Goal: Task Accomplishment & Management: Complete application form

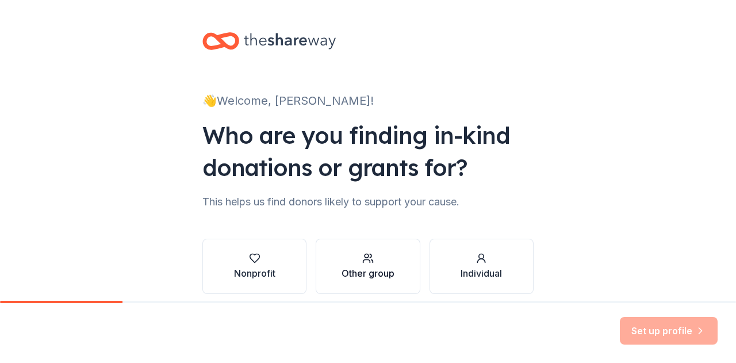
click at [367, 278] on div "Other group" at bounding box center [367, 273] width 53 height 14
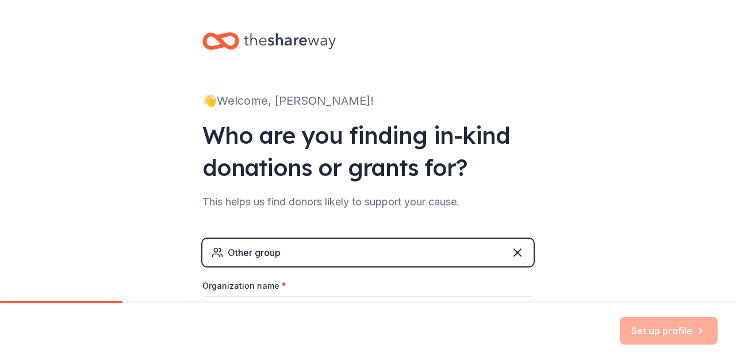
click at [381, 249] on div "Other group" at bounding box center [367, 253] width 331 height 28
click at [104, 185] on div "👋 Welcome, Katie! Who are you finding in-kind donations or grants for? This hel…" at bounding box center [368, 224] width 736 height 448
click at [372, 204] on div "This helps us find donors likely to support your cause." at bounding box center [367, 202] width 331 height 18
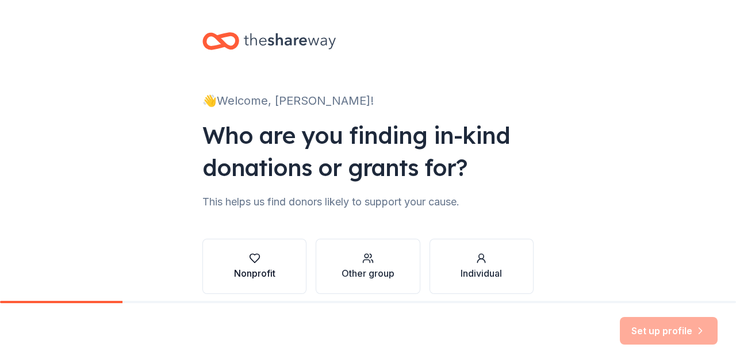
click at [256, 262] on div "button" at bounding box center [254, 257] width 41 height 11
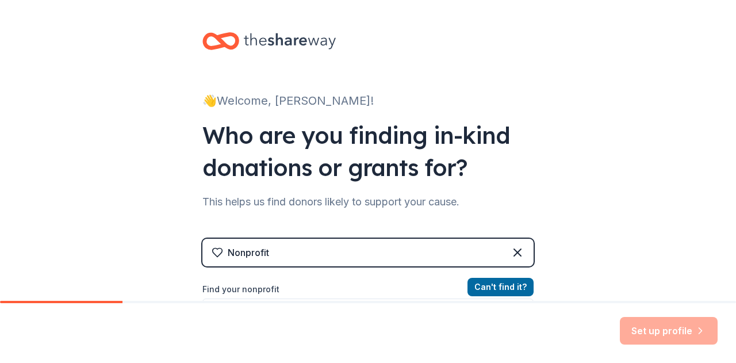
click at [522, 186] on div "👋 Welcome, [PERSON_NAME]! Who are you finding in-kind donations or grants for? …" at bounding box center [368, 245] width 368 height 491
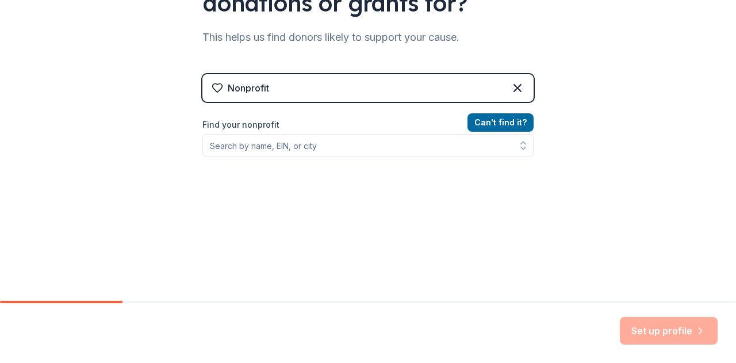
scroll to position [166, 0]
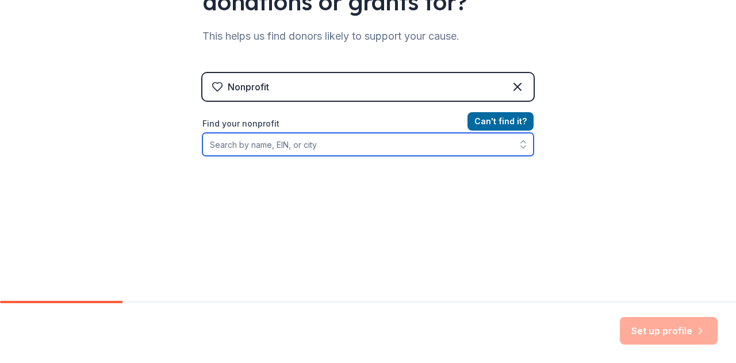
click at [408, 150] on input "Find your nonprofit" at bounding box center [367, 144] width 331 height 23
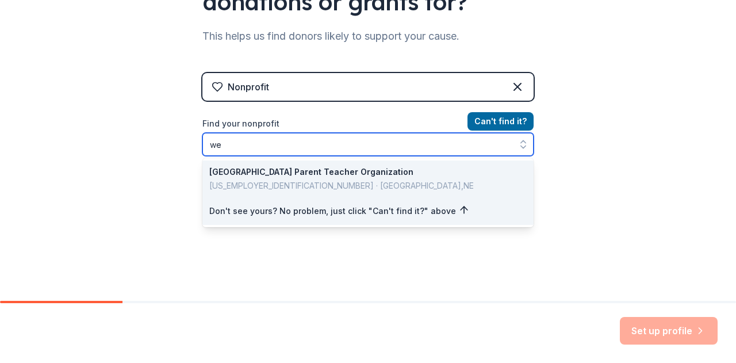
type input "w"
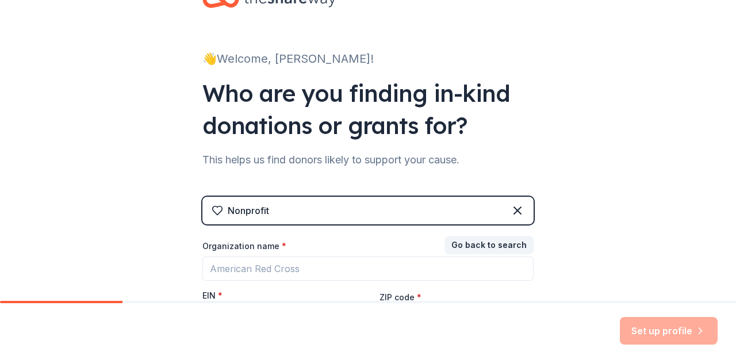
scroll to position [44, 0]
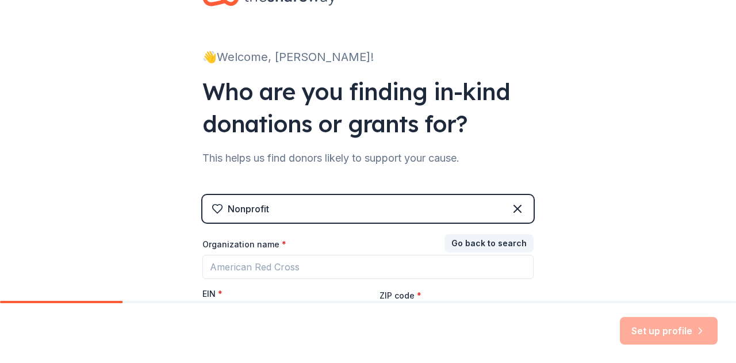
click at [282, 110] on div "Who are you finding in-kind donations or grants for?" at bounding box center [367, 107] width 331 height 64
click at [500, 244] on button "Go back to search" at bounding box center [488, 243] width 89 height 18
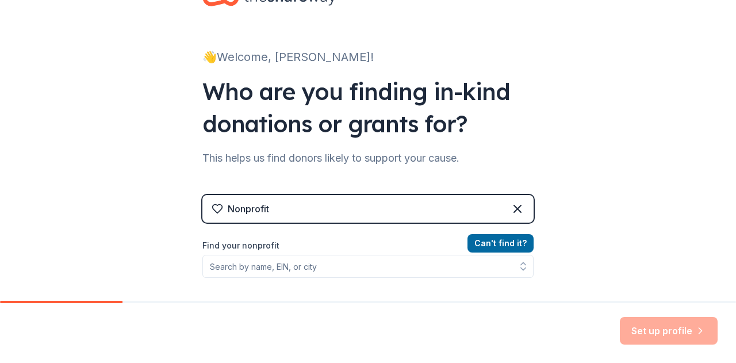
click at [617, 208] on div "👋 Welcome, [PERSON_NAME]! Who are you finding in-kind donations or grants for? …" at bounding box center [368, 201] width 736 height 491
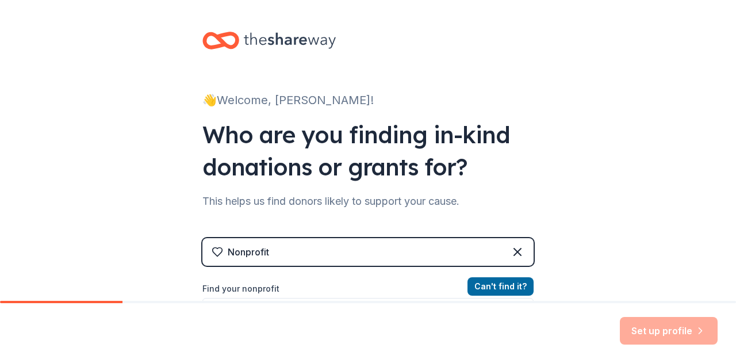
scroll to position [0, 0]
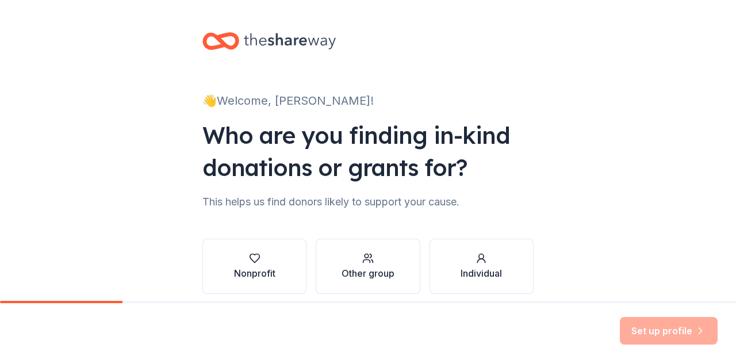
scroll to position [48, 0]
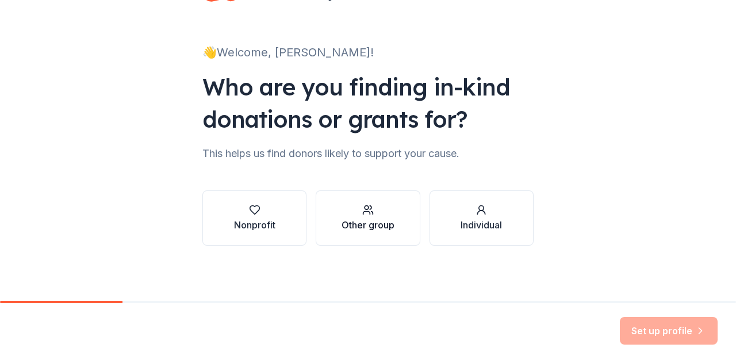
click at [379, 219] on div "Other group" at bounding box center [367, 225] width 53 height 14
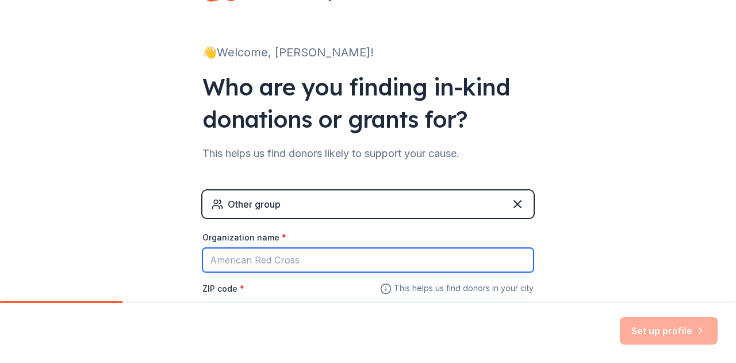
click at [319, 259] on input "Organization name *" at bounding box center [367, 260] width 331 height 24
type input "[GEOGRAPHIC_DATA]"
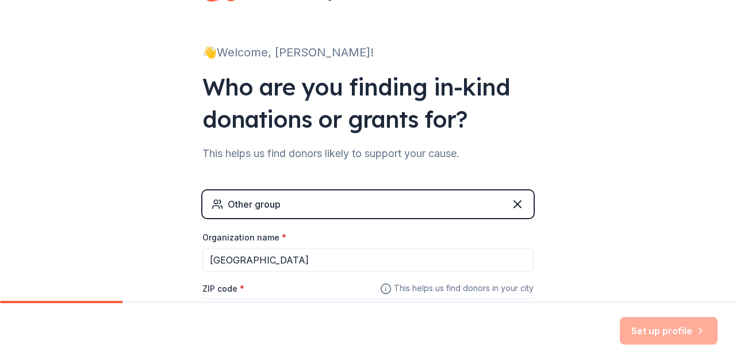
click at [593, 227] on div "👋 Welcome, [PERSON_NAME]! Who are you finding in-kind donations or grants for? …" at bounding box center [368, 176] width 736 height 448
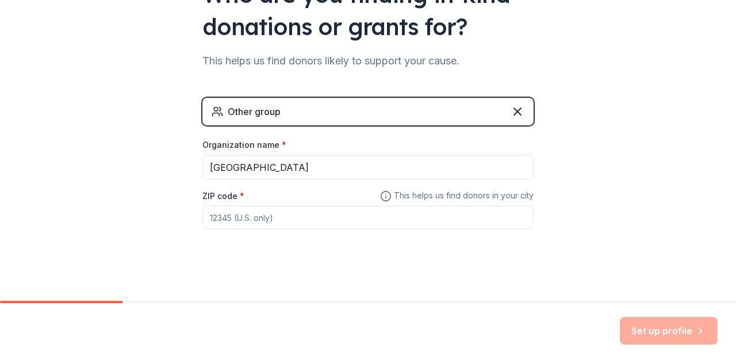
scroll to position [146, 0]
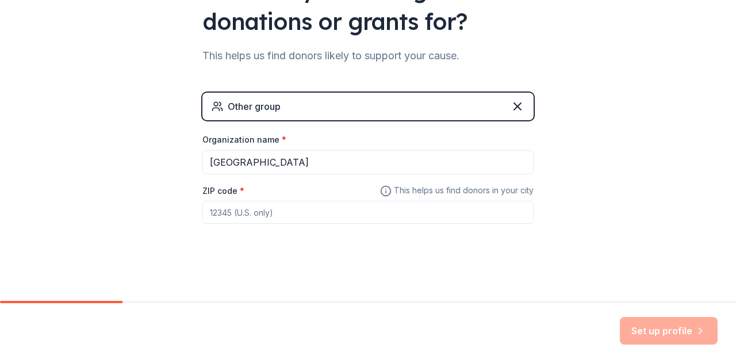
click at [309, 213] on input "ZIP code *" at bounding box center [367, 212] width 331 height 23
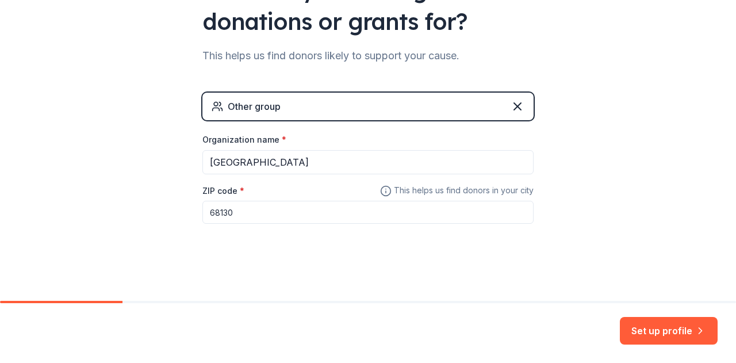
type input "68130"
click at [711, 188] on div "👋 Welcome, [PERSON_NAME]! Who are you finding in-kind donations or grants for? …" at bounding box center [368, 78] width 736 height 448
click at [696, 334] on icon "button" at bounding box center [699, 330] width 11 height 11
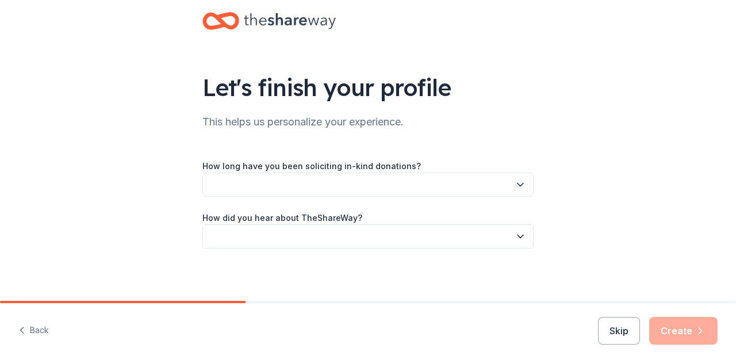
scroll to position [23, 0]
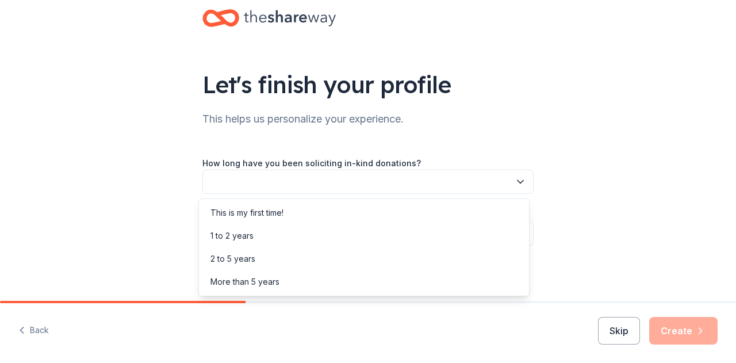
click at [517, 176] on icon "button" at bounding box center [519, 181] width 11 height 11
click at [402, 210] on div "This is my first time!" at bounding box center [363, 212] width 325 height 23
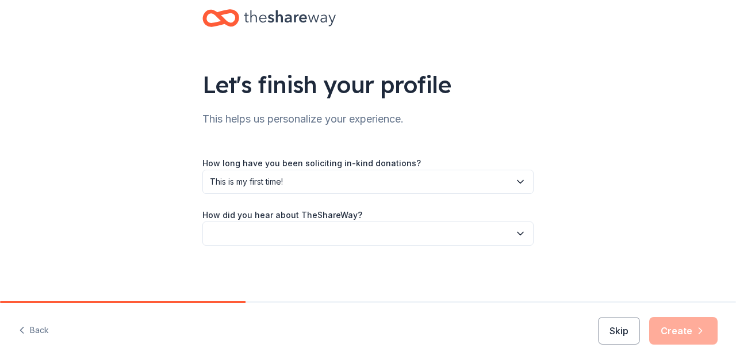
click at [606, 201] on div "Let's finish your profile This helps us personalize your experience. How long h…" at bounding box center [368, 139] width 736 height 324
click at [514, 232] on icon "button" at bounding box center [519, 233] width 11 height 11
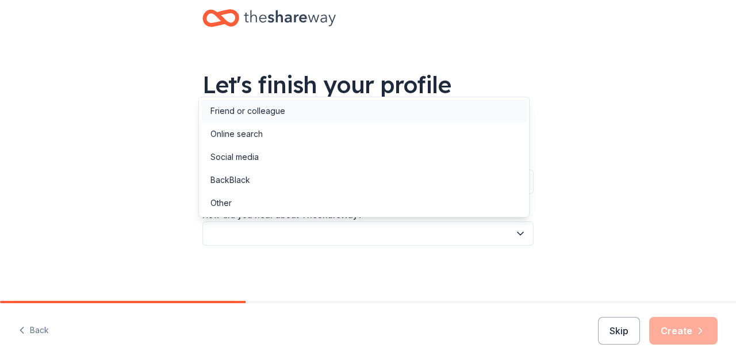
click at [418, 110] on div "Friend or colleague" at bounding box center [363, 110] width 325 height 23
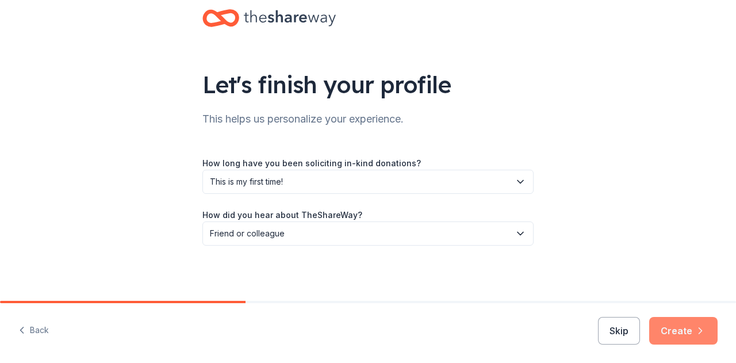
click at [681, 324] on button "Create" at bounding box center [683, 331] width 68 height 28
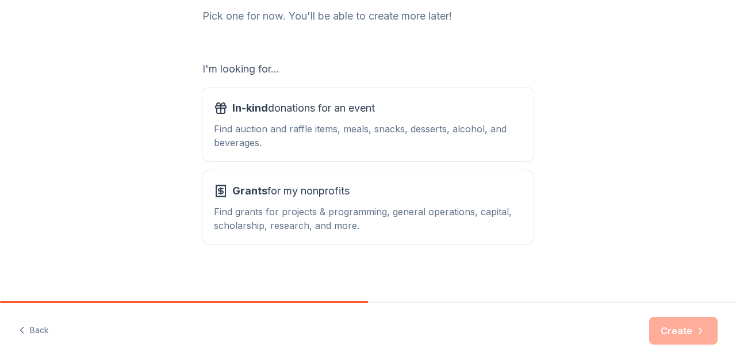
scroll to position [163, 0]
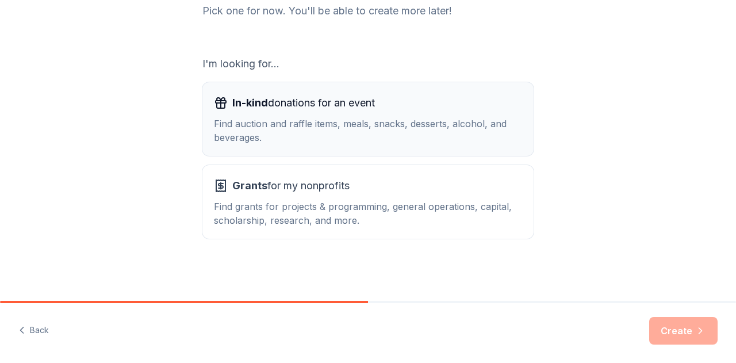
click at [446, 104] on div "In-kind donations for an event" at bounding box center [368, 103] width 308 height 18
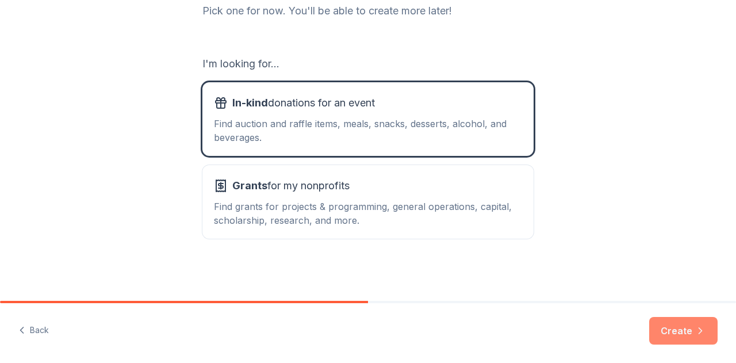
click at [678, 331] on button "Create" at bounding box center [683, 331] width 68 height 28
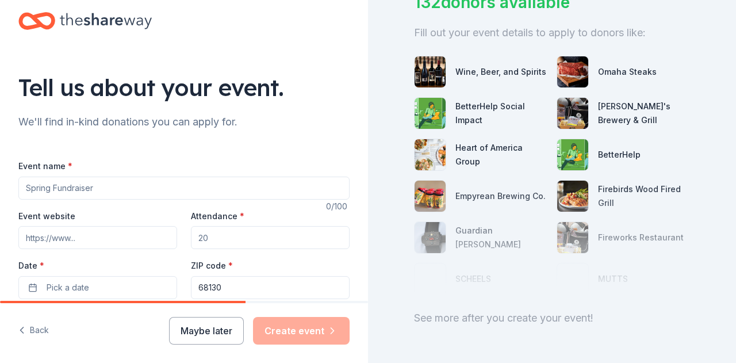
scroll to position [148, 0]
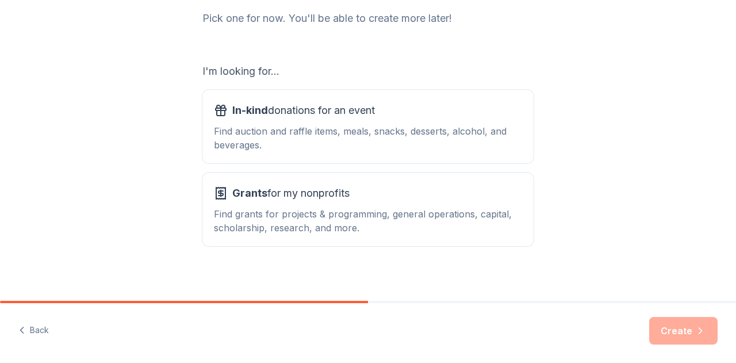
scroll to position [157, 0]
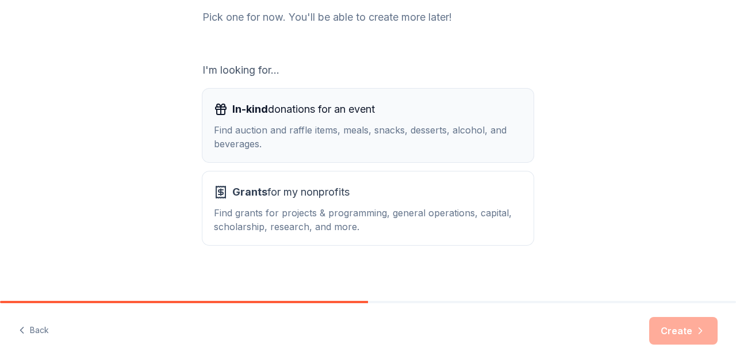
click at [331, 134] on div "Find auction and raffle items, meals, snacks, desserts, alcohol, and beverages." at bounding box center [368, 137] width 308 height 28
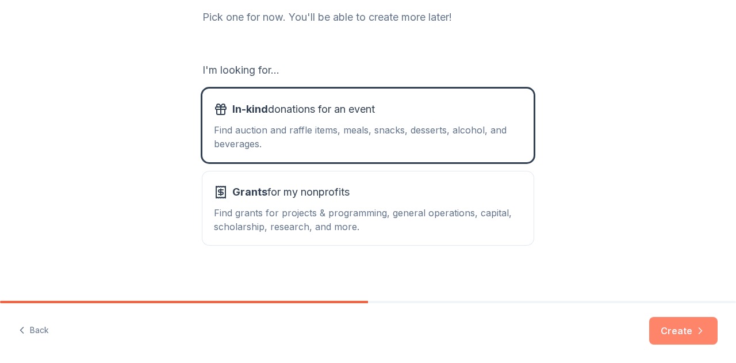
click at [683, 333] on button "Create" at bounding box center [683, 331] width 68 height 28
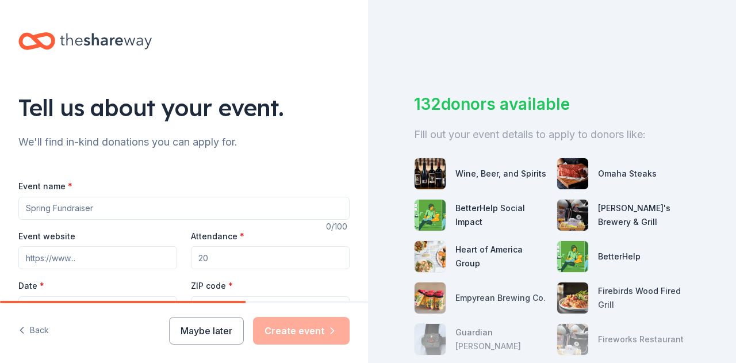
click at [136, 210] on input "Event name *" at bounding box center [183, 208] width 331 height 23
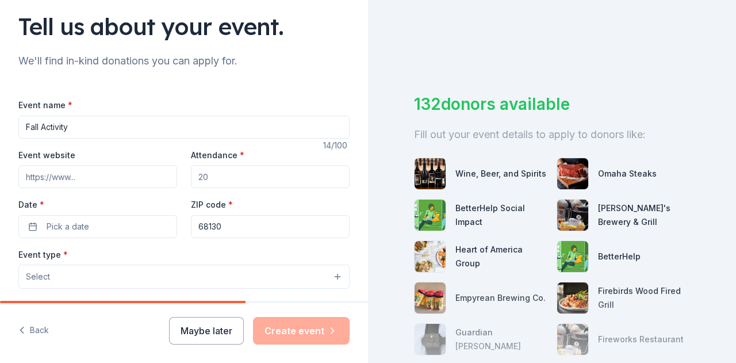
scroll to position [82, 0]
type input "Fall Activity"
click at [217, 176] on input "Attendance *" at bounding box center [270, 175] width 159 height 23
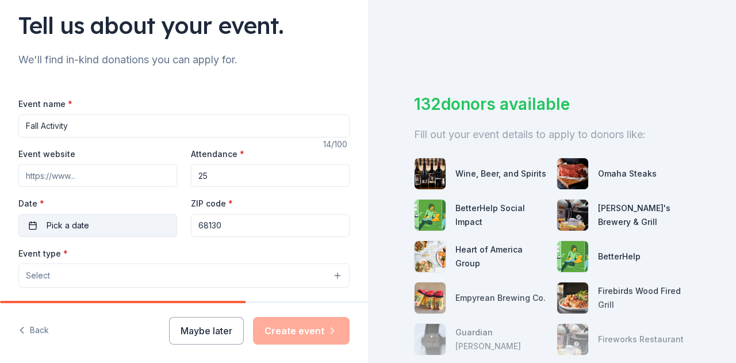
type input "25"
click at [110, 224] on button "Pick a date" at bounding box center [97, 225] width 159 height 23
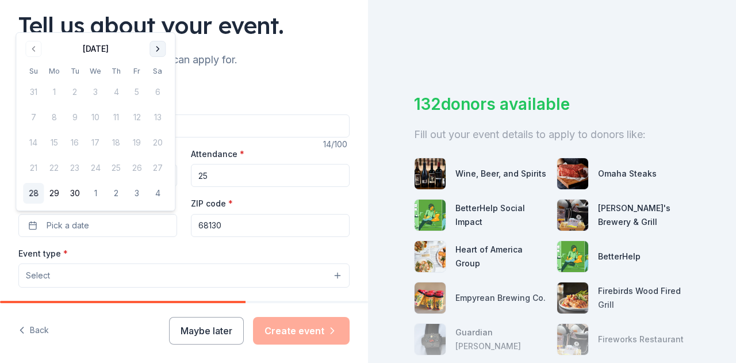
click at [155, 46] on button "Go to next month" at bounding box center [157, 49] width 16 height 16
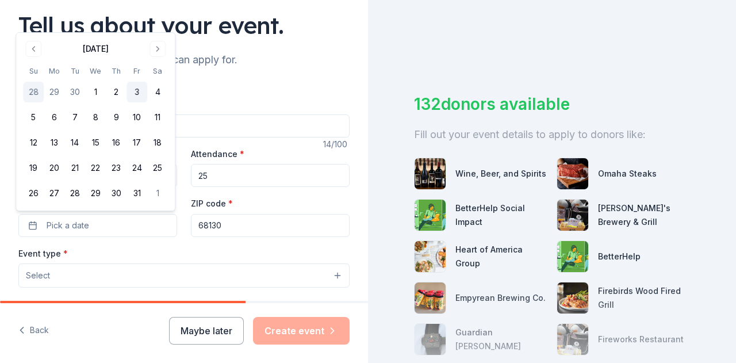
click at [135, 89] on button "3" at bounding box center [136, 92] width 21 height 21
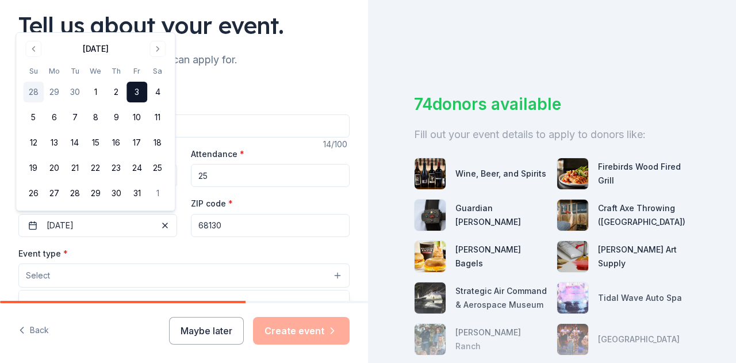
click at [108, 272] on button "Select" at bounding box center [183, 275] width 331 height 24
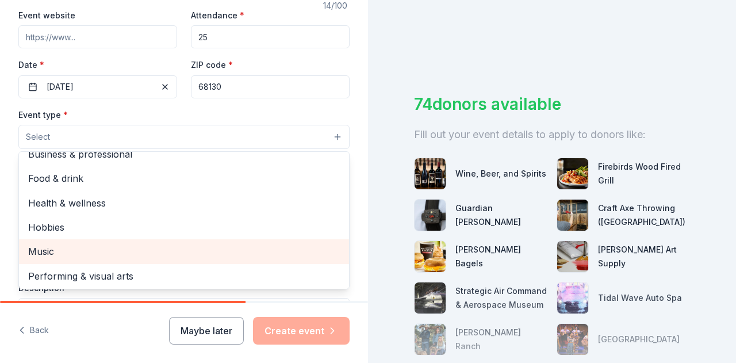
scroll to position [38, 0]
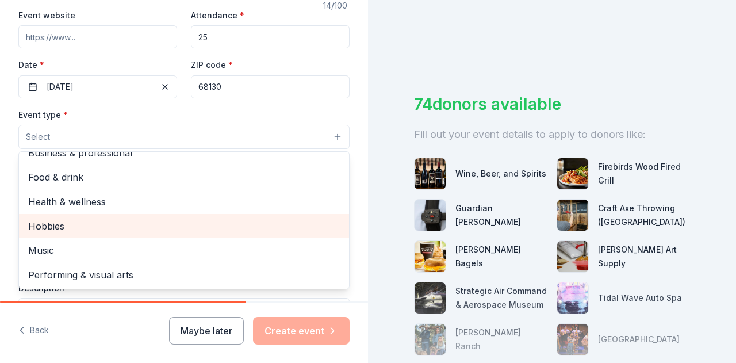
click at [85, 222] on span "Hobbies" at bounding box center [184, 225] width 312 height 15
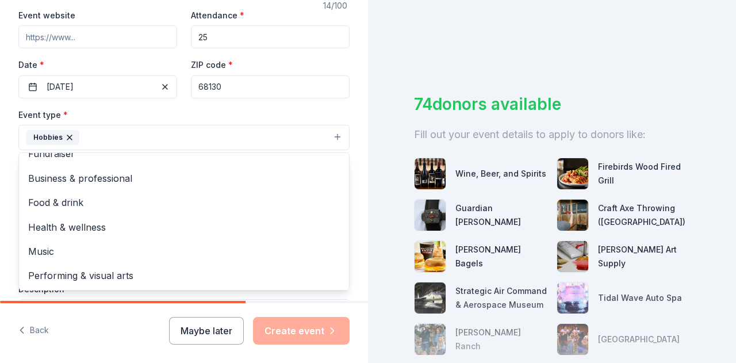
click at [0, 187] on div "Tell us about your event. We'll find in-kind donations you can apply for. Event…" at bounding box center [184, 162] width 368 height 766
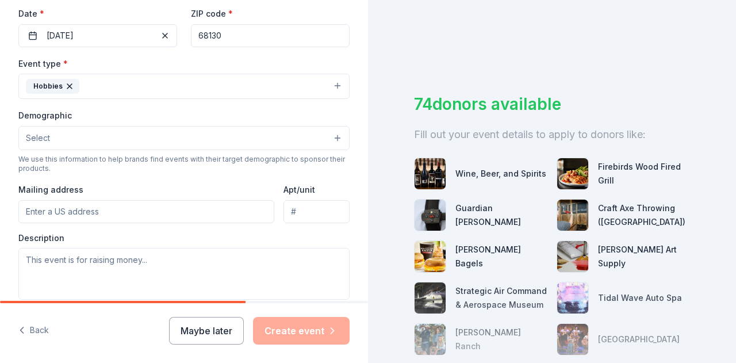
scroll to position [272, 0]
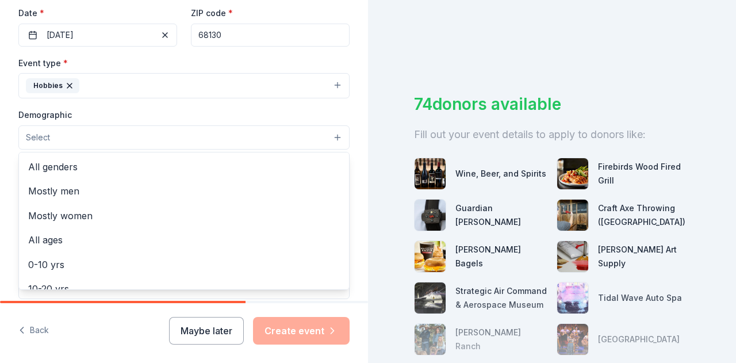
click at [130, 133] on button "Select" at bounding box center [183, 137] width 331 height 24
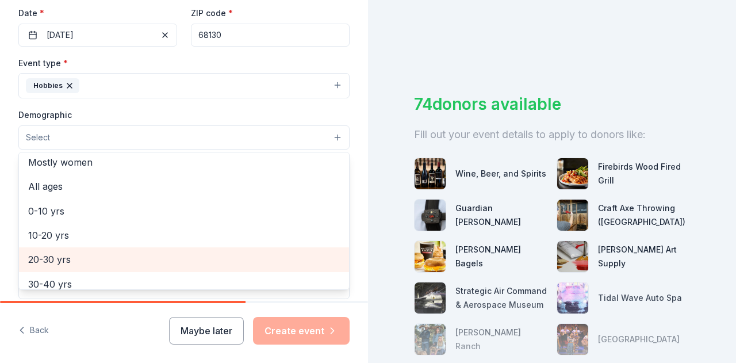
scroll to position [54, 0]
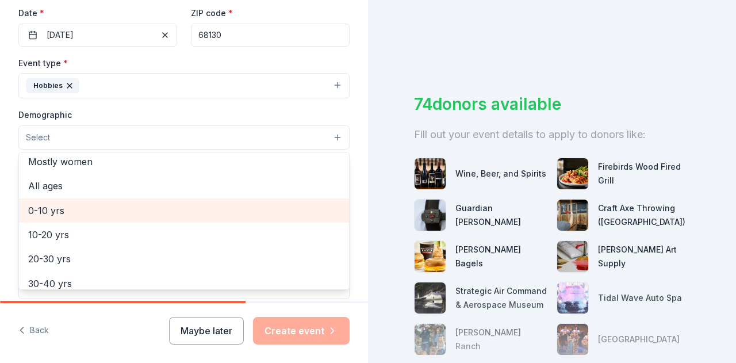
click at [83, 205] on span "0-10 yrs" at bounding box center [184, 210] width 312 height 15
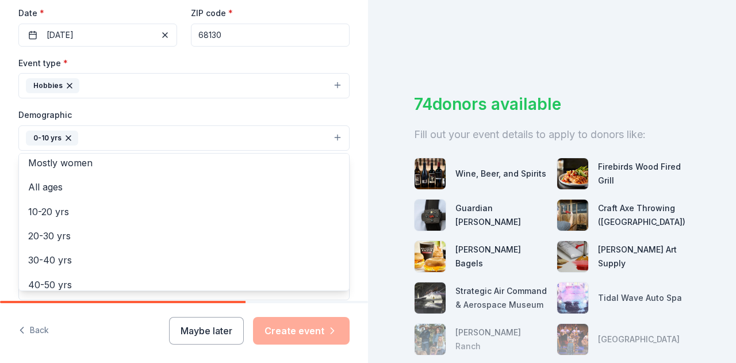
click at [0, 214] on div "Tell us about your event. We'll find in-kind donations you can apply for. Event…" at bounding box center [184, 111] width 368 height 767
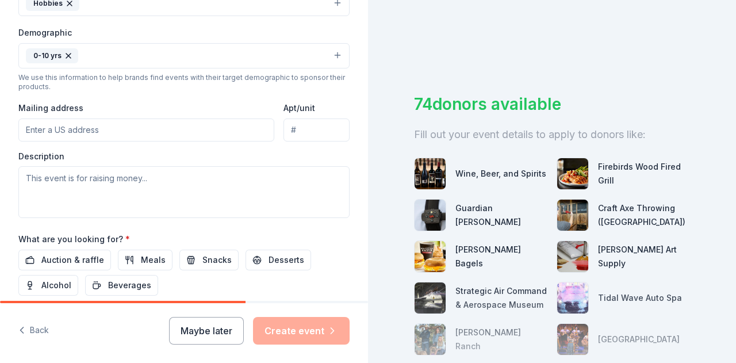
scroll to position [356, 0]
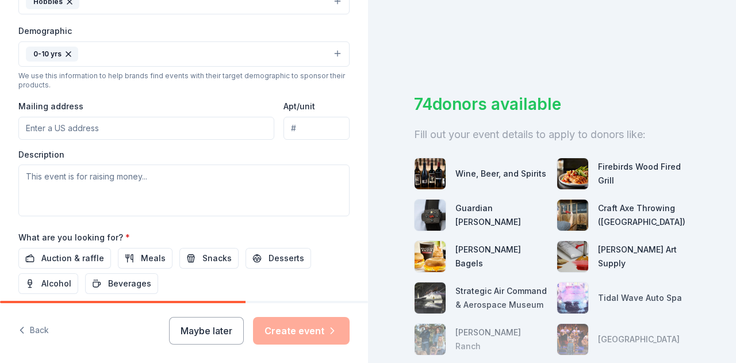
click at [90, 128] on input "Mailing address" at bounding box center [146, 128] width 256 height 23
type input "West Bay Elementary School"
type input "68135"
type input "3220 S 188th Street"
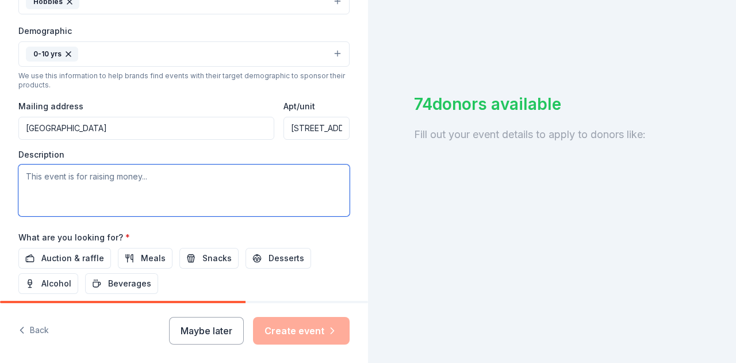
click at [126, 174] on textarea at bounding box center [183, 190] width 331 height 52
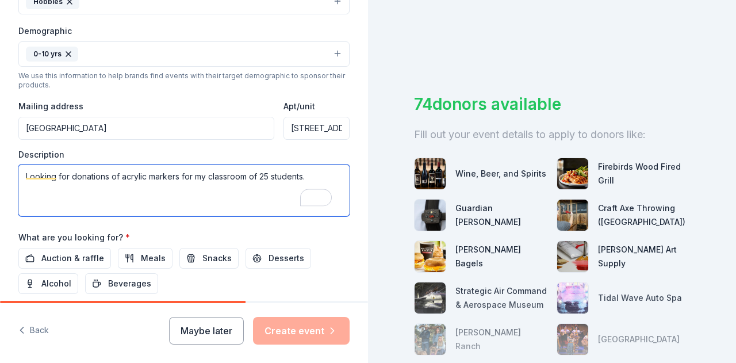
click at [317, 174] on textarea "Looking for donations of acrylic markers for my classroom of 25 students." at bounding box center [183, 190] width 331 height 52
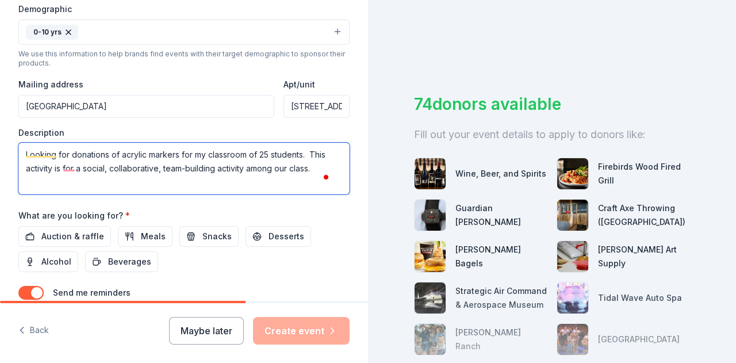
scroll to position [0, 0]
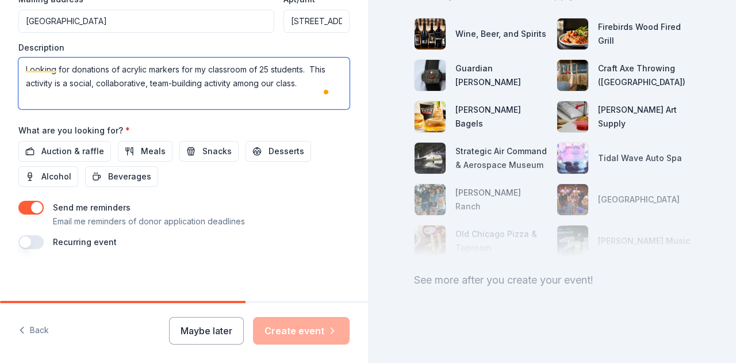
type textarea "Looking for donations of acrylic markers for my classroom of 25 students. This …"
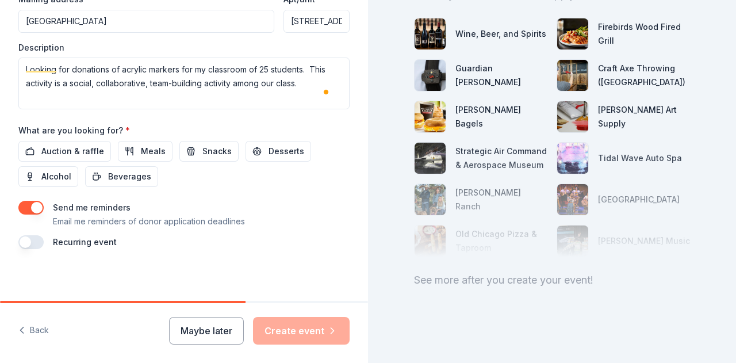
click at [305, 327] on div "Maybe later Create event" at bounding box center [259, 331] width 181 height 28
click at [213, 327] on button "Maybe later" at bounding box center [206, 331] width 75 height 28
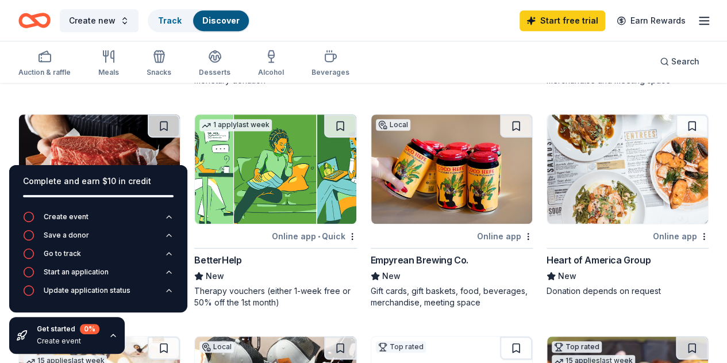
scroll to position [265, 0]
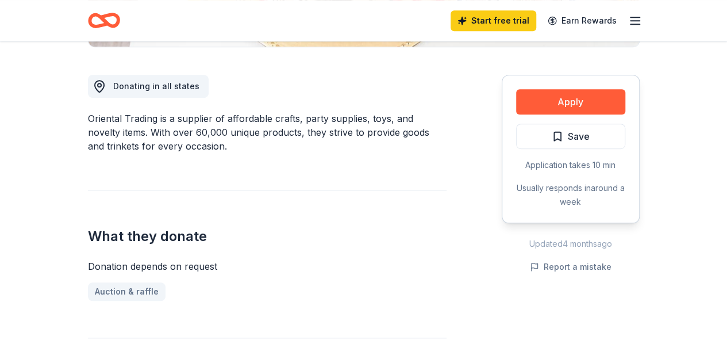
scroll to position [303, 0]
click at [571, 101] on button "Apply" at bounding box center [570, 101] width 109 height 25
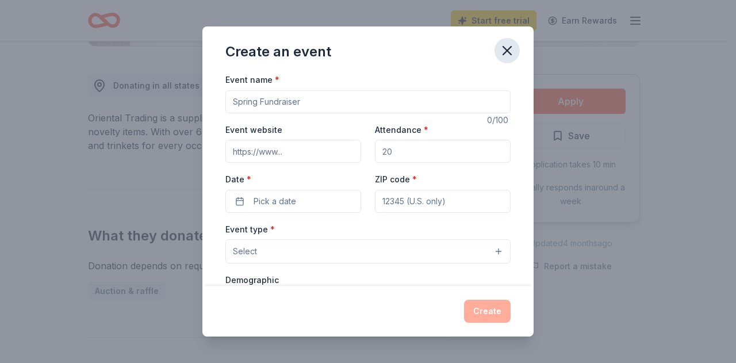
click at [508, 52] on icon "button" at bounding box center [507, 51] width 8 height 8
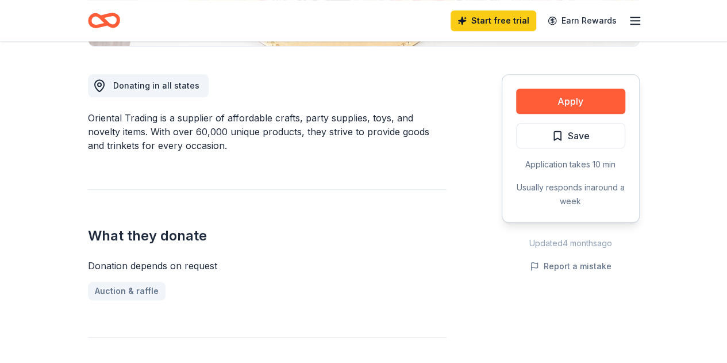
scroll to position [0, 0]
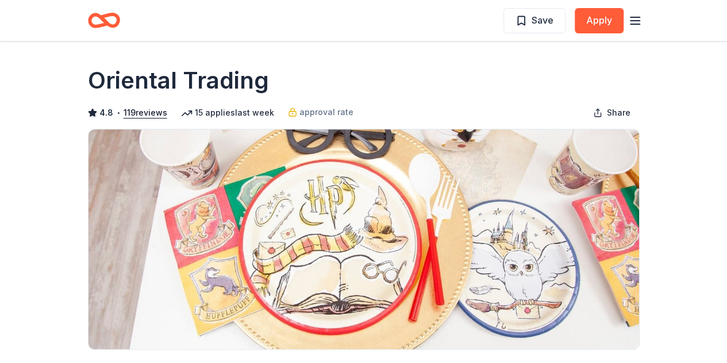
click at [639, 21] on icon "button" at bounding box center [635, 21] width 14 height 14
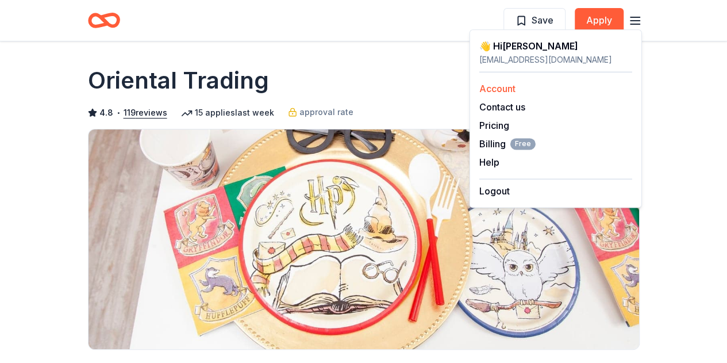
click at [506, 88] on link "Account" at bounding box center [497, 88] width 36 height 11
